Goal: Communication & Community: Answer question/provide support

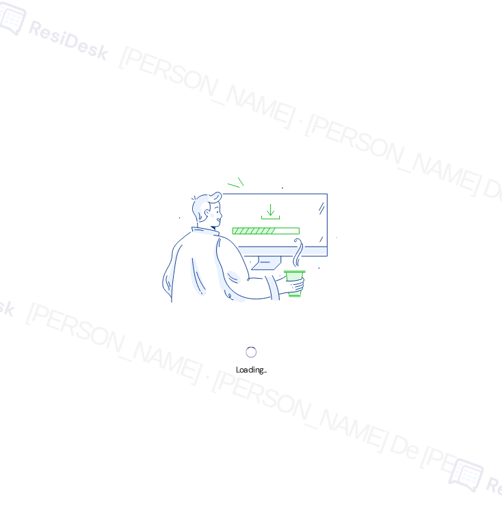
scroll to position [3654, 0]
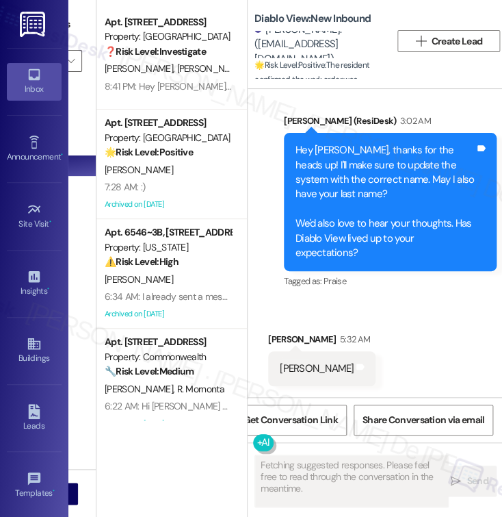
scroll to position [4198, 0]
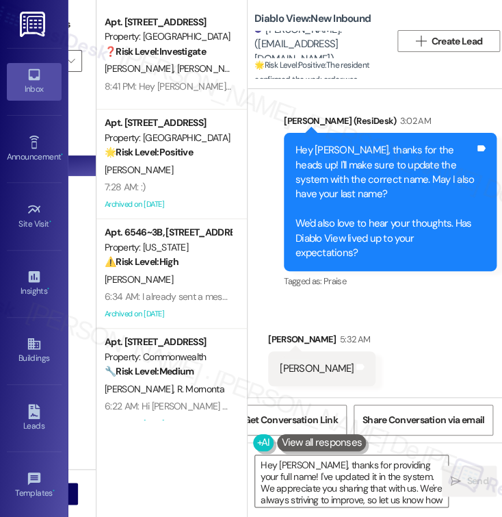
type textarea "Hey [PERSON_NAME], thanks for providing your full name! I've updated it in the …"
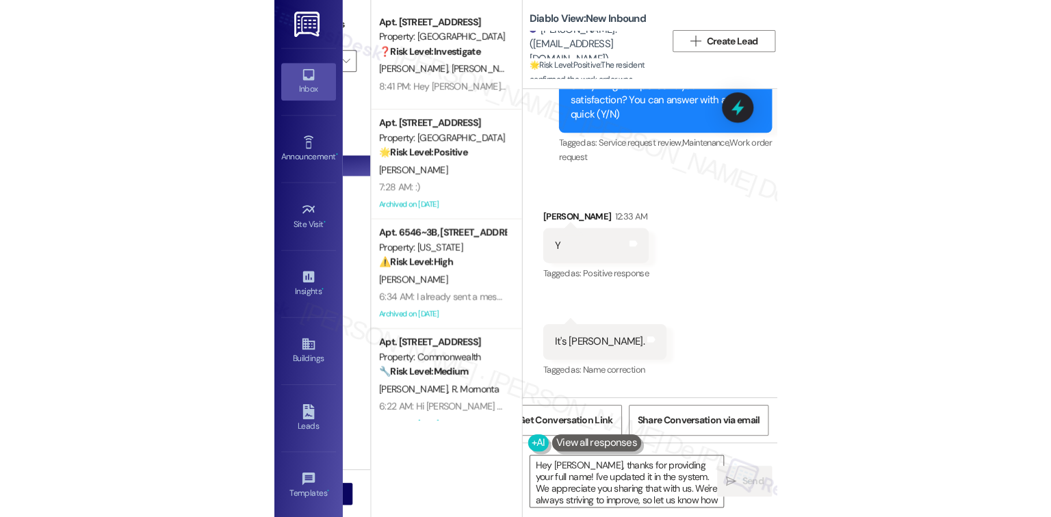
scroll to position [4199, 0]
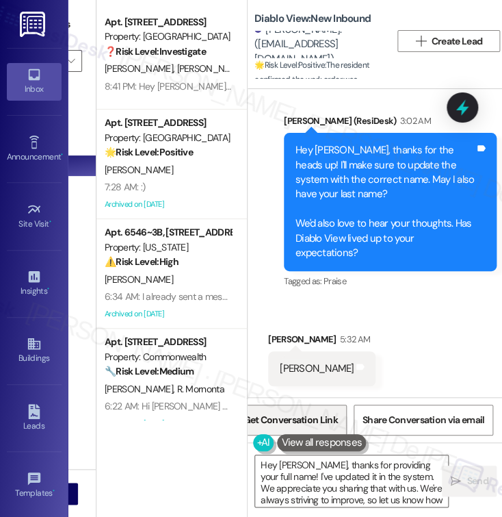
click at [302, 407] on span "Get Conversation Link" at bounding box center [290, 419] width 100 height 29
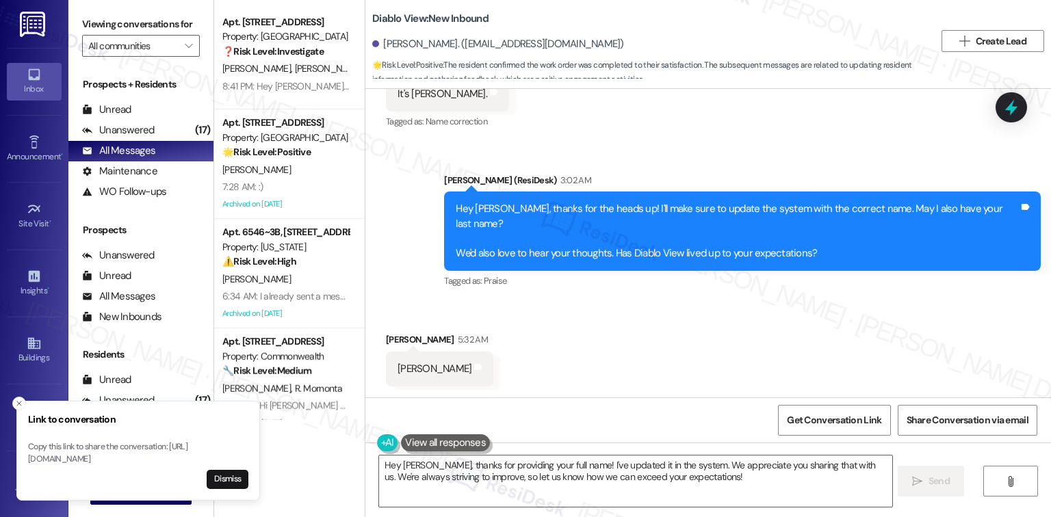
scroll to position [3653, 0]
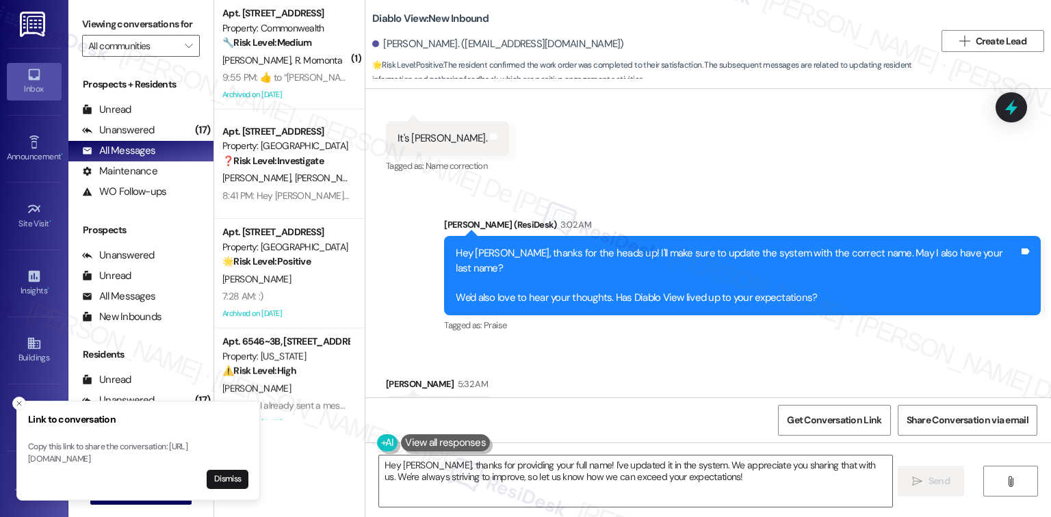
click at [38, 30] on img at bounding box center [34, 24] width 28 height 25
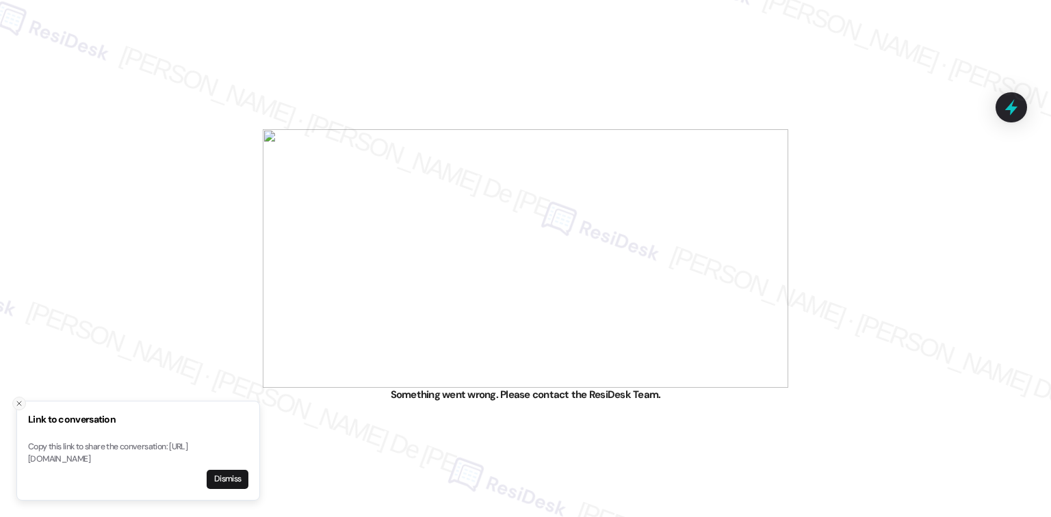
click at [19, 400] on icon "Close toast" at bounding box center [19, 404] width 8 height 8
